Goal: Task Accomplishment & Management: Manage account settings

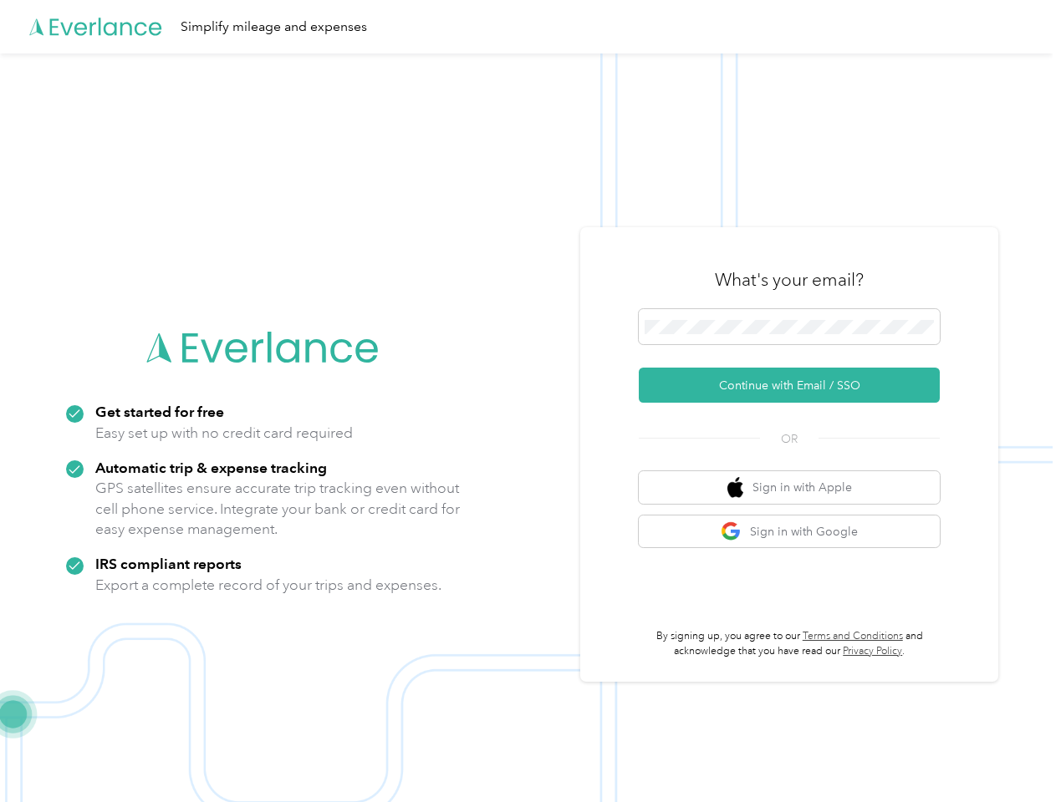
click at [530, 401] on img at bounding box center [526, 454] width 1052 height 802
click at [530, 27] on div "Simplify mileage and expenses" at bounding box center [526, 26] width 1052 height 53
click at [796, 385] on button "Continue with Email / SSO" at bounding box center [789, 385] width 301 height 35
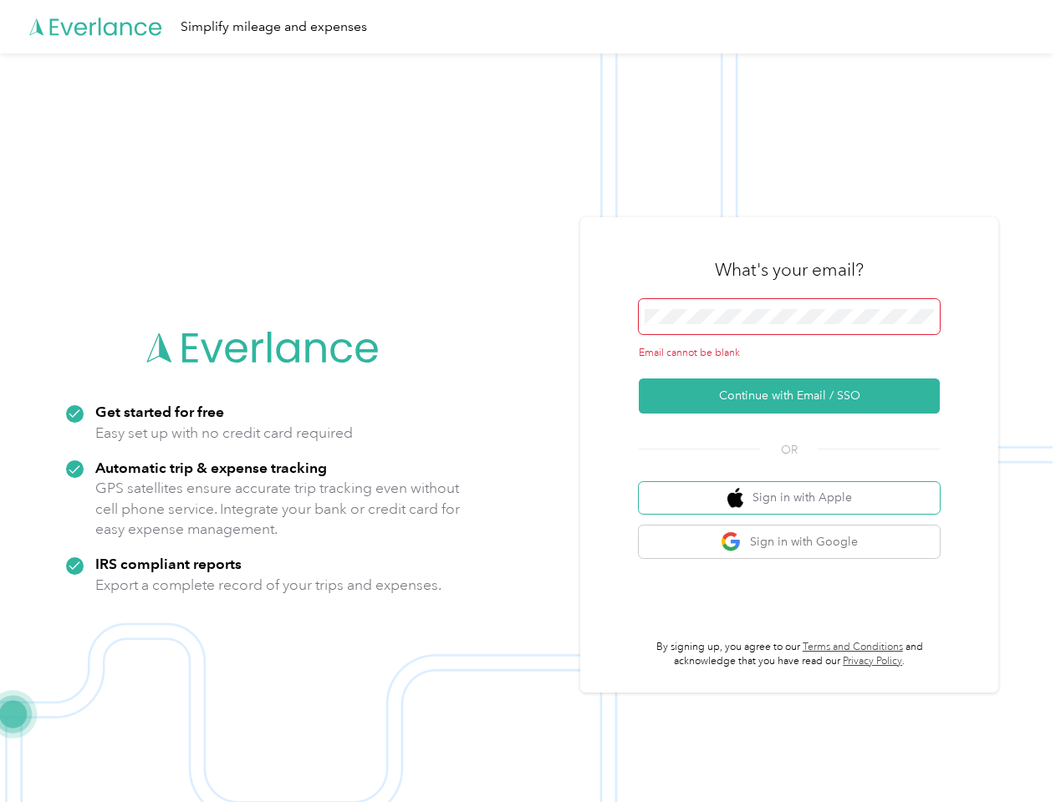
click at [796, 487] on button "Sign in with Apple" at bounding box center [789, 498] width 301 height 33
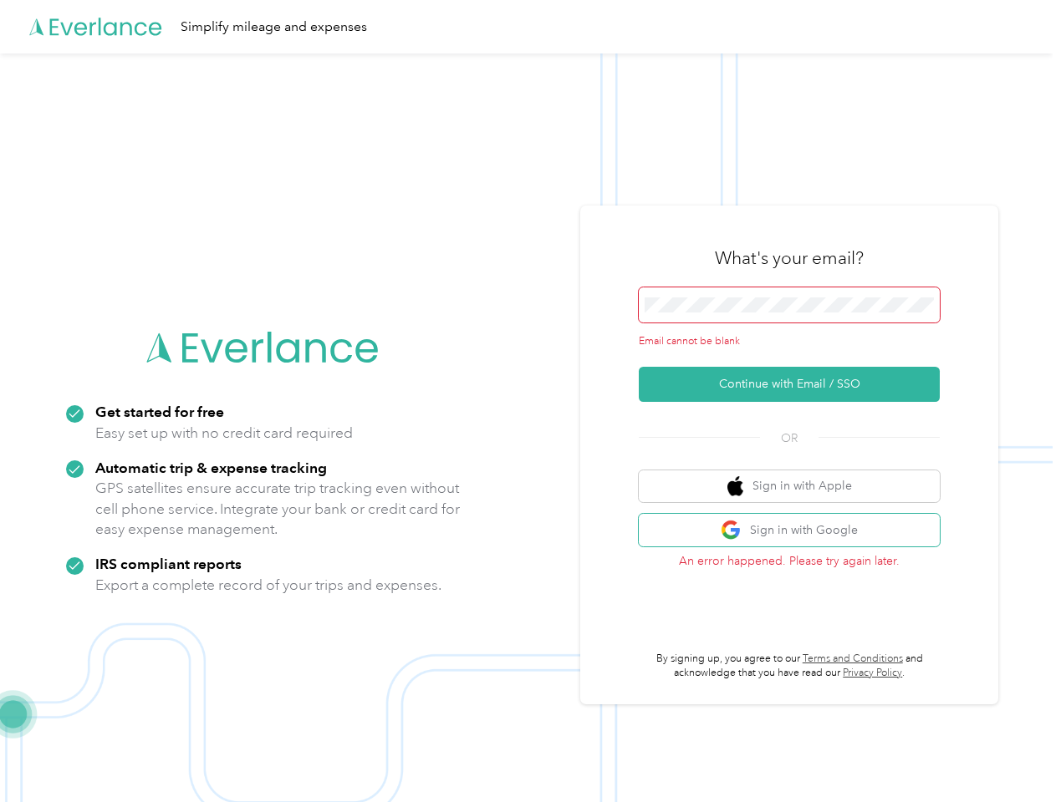
click at [796, 532] on button "Sign in with Google" at bounding box center [789, 530] width 301 height 33
